Goal: Transaction & Acquisition: Purchase product/service

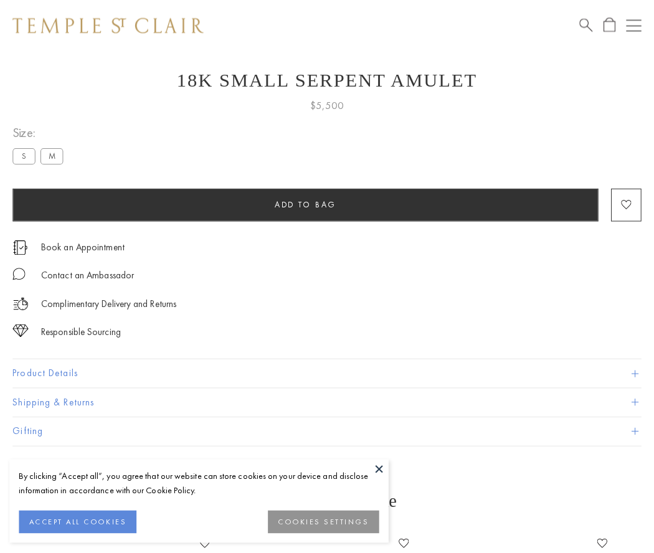
scroll to position [50, 0]
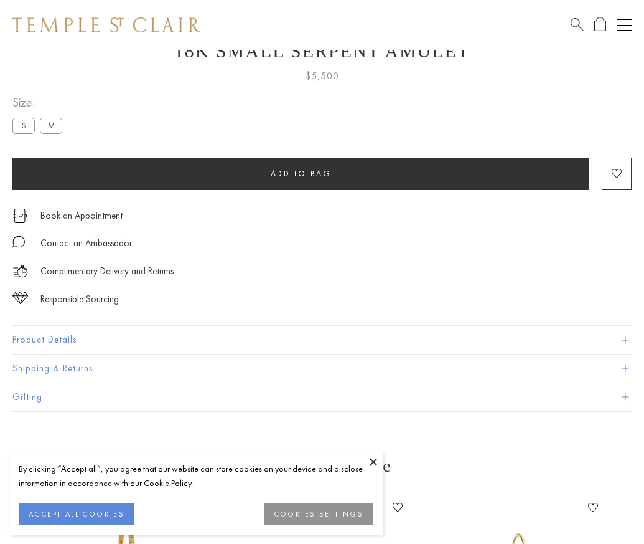
click at [301, 173] on span "Add to bag" at bounding box center [301, 173] width 61 height 11
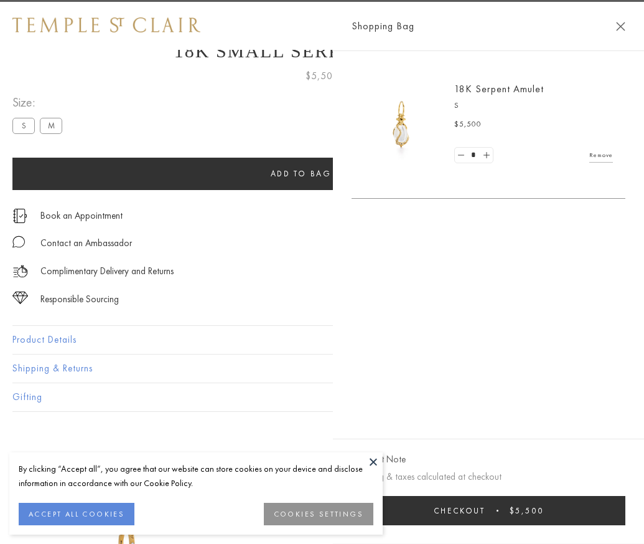
click at [626, 519] on button "Checkout $5,500" at bounding box center [489, 510] width 274 height 29
